Goal: Information Seeking & Learning: Learn about a topic

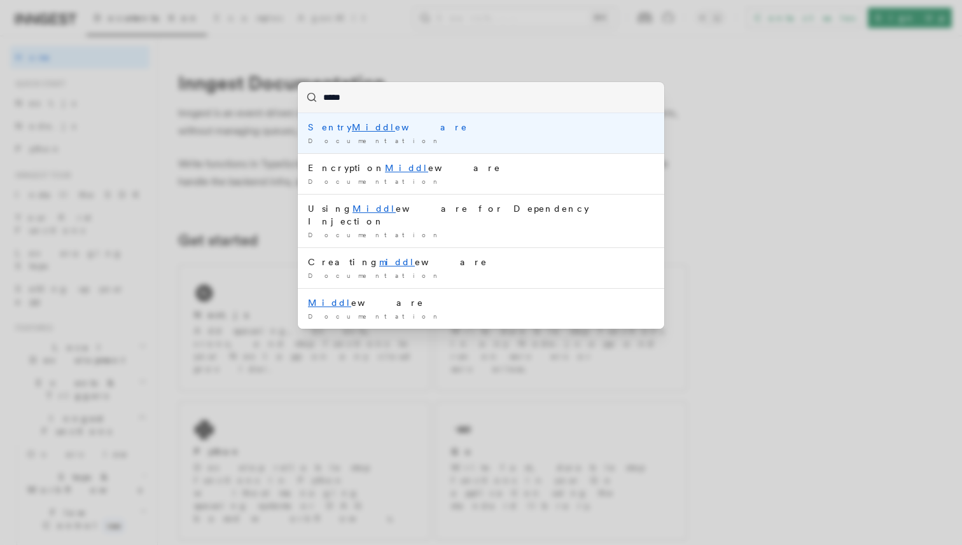
type input "******"
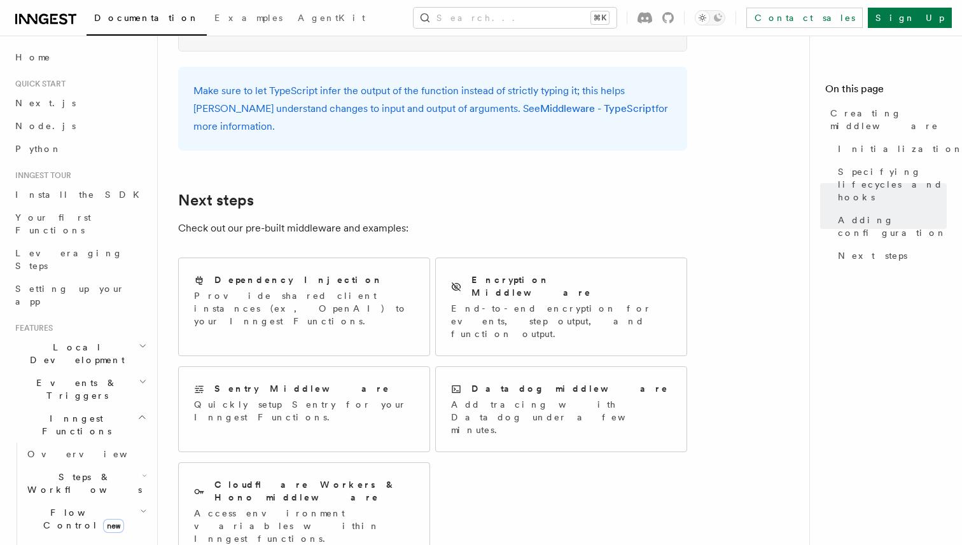
scroll to position [2516, 0]
click at [383, 272] on div "Dependency Injection" at bounding box center [304, 278] width 220 height 13
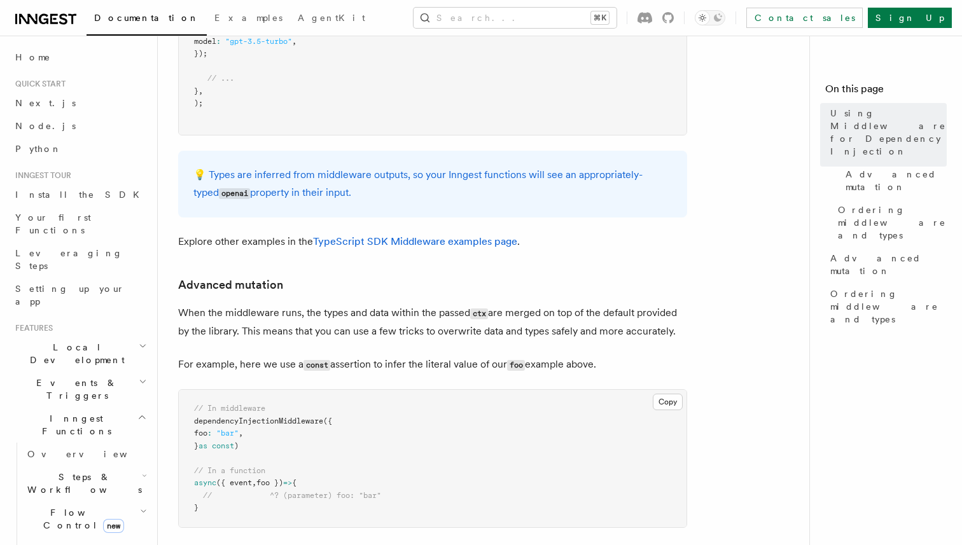
scroll to position [593, 0]
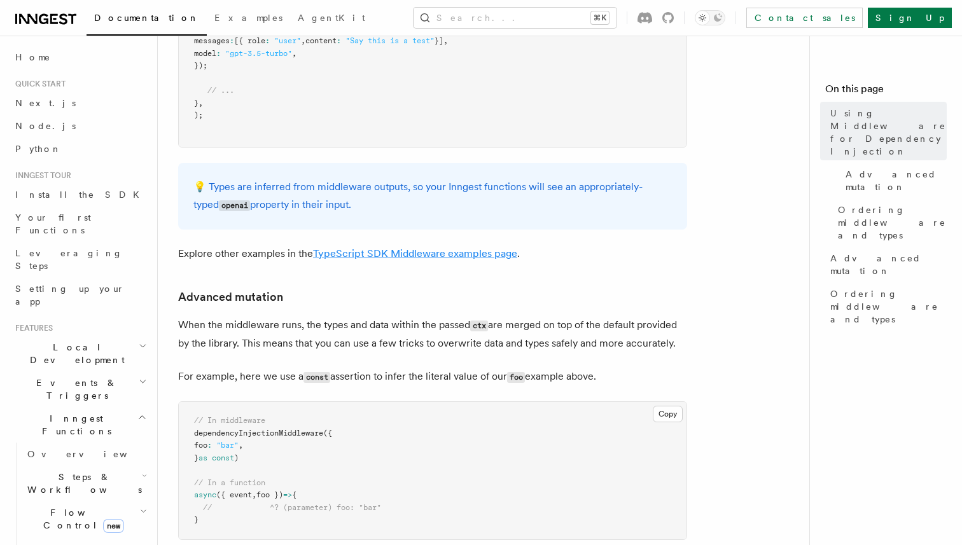
click at [420, 247] on link "TypeScript SDK Middleware examples page" at bounding box center [415, 253] width 204 height 12
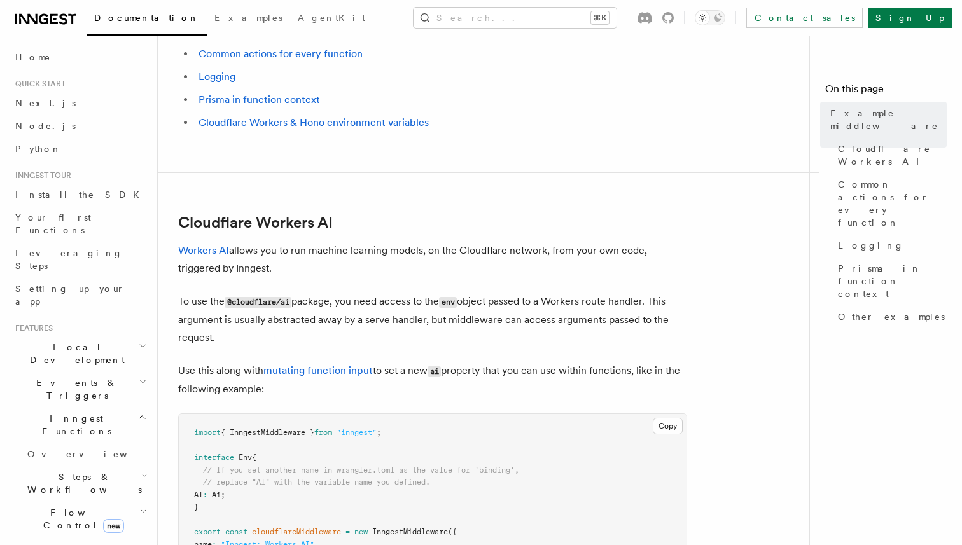
scroll to position [129, 0]
click at [853, 234] on link "Logging" at bounding box center [889, 245] width 114 height 23
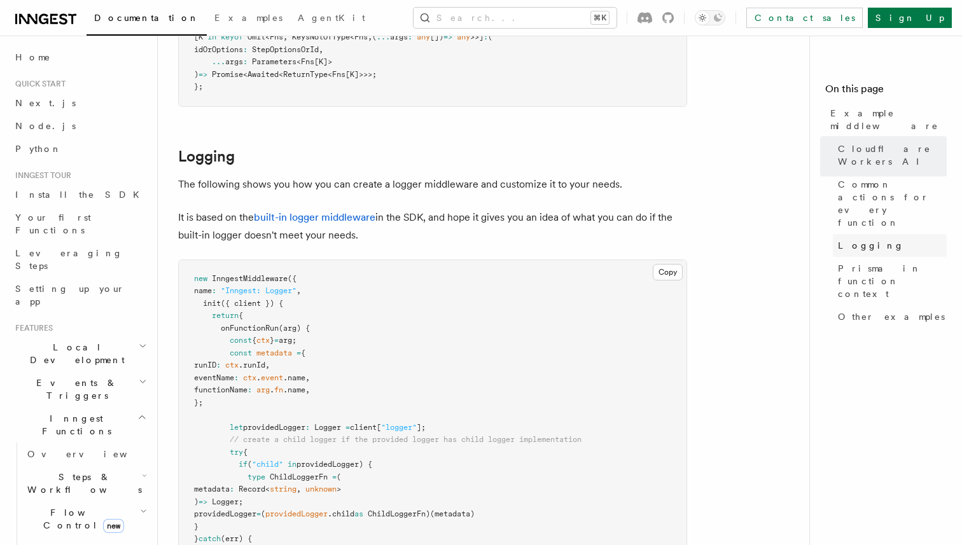
scroll to position [2455, 0]
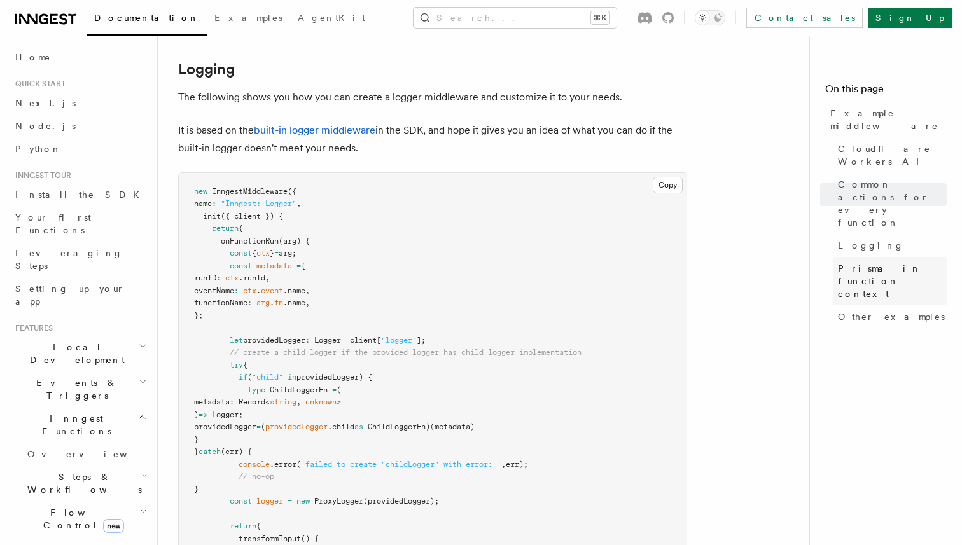
click at [854, 257] on link "Prisma in function context" at bounding box center [889, 281] width 114 height 48
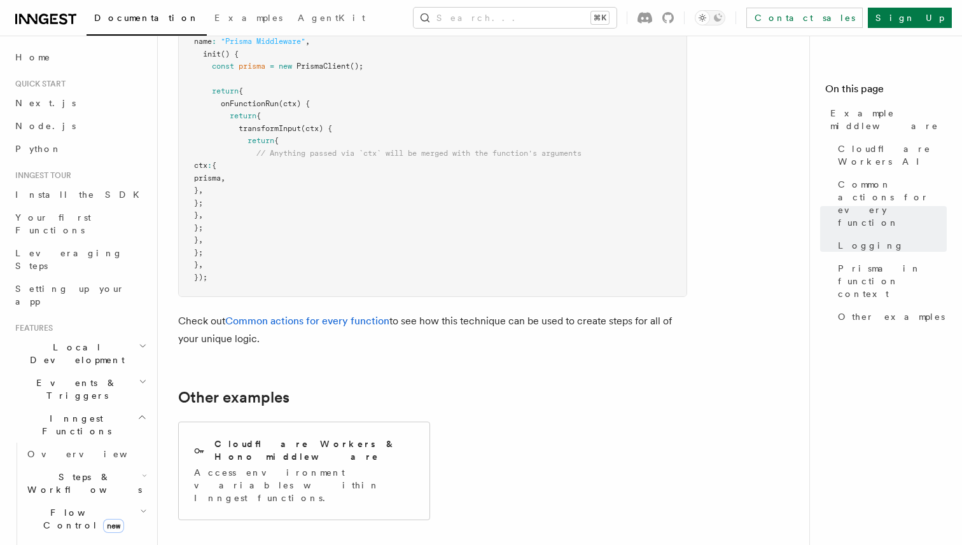
scroll to position [3780, 0]
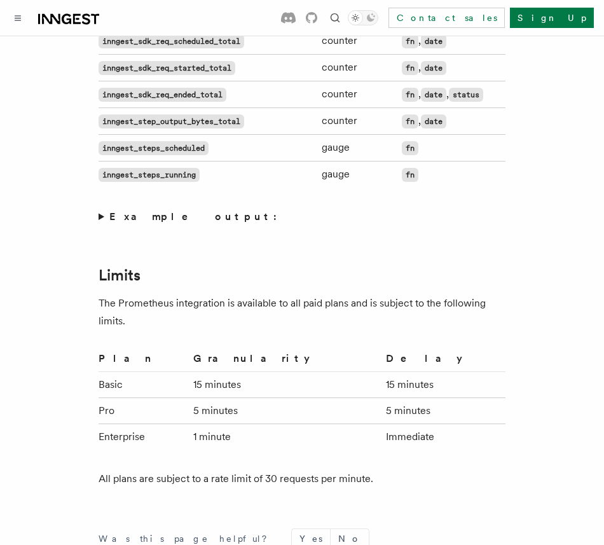
scroll to position [938, 0]
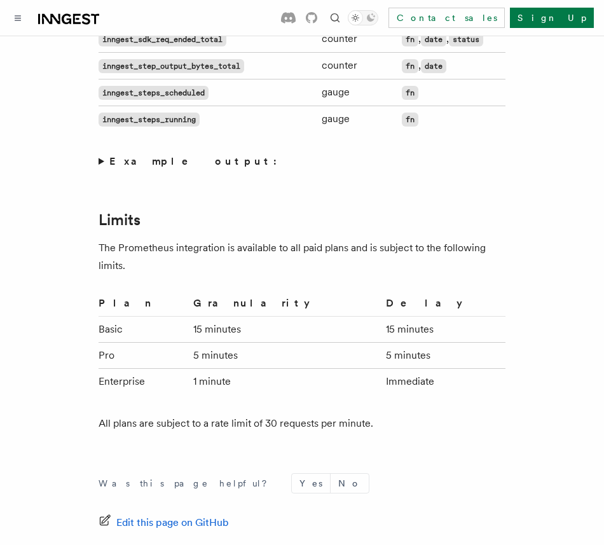
click at [269, 307] on th "Granularity" at bounding box center [284, 306] width 193 height 22
copy th "Granularity"
